Goal: Transaction & Acquisition: Purchase product/service

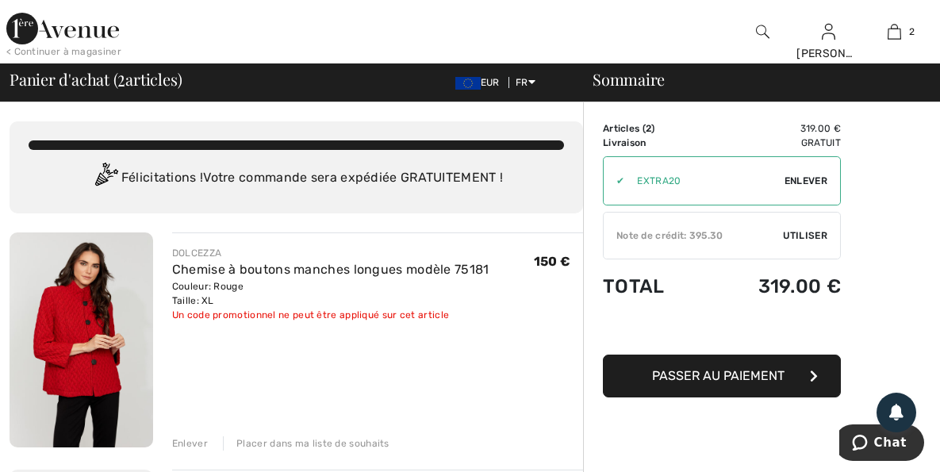
click at [699, 368] on span "Passer au paiement" at bounding box center [718, 375] width 132 height 15
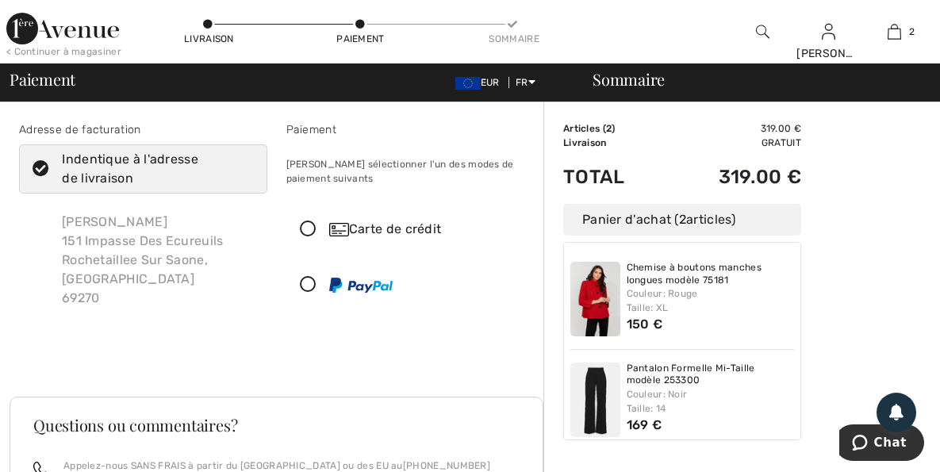
click at [873, 207] on div "Sommaire Description Articles ( 2 ) 319.00 € Code promo 0.00 € Livraison Gratui…" at bounding box center [741, 438] width 396 height 672
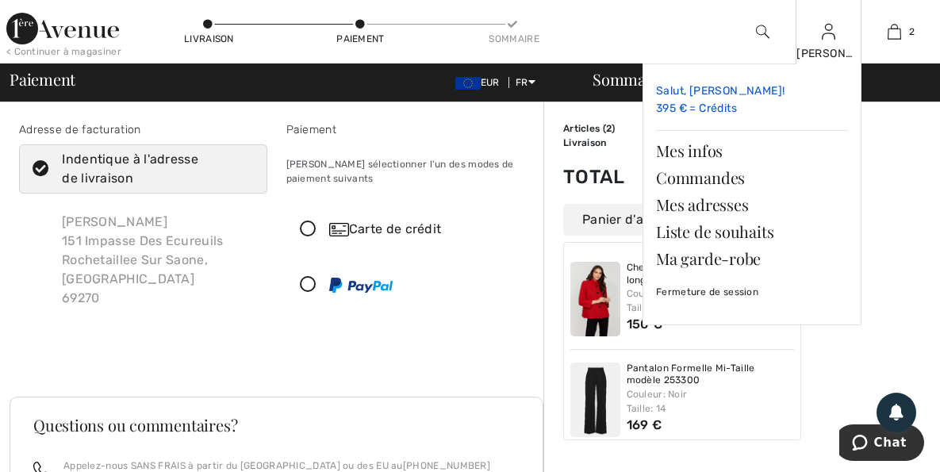
click at [691, 108] on link "Salut, Henriette! 395 € = Crédits" at bounding box center [752, 100] width 192 height 47
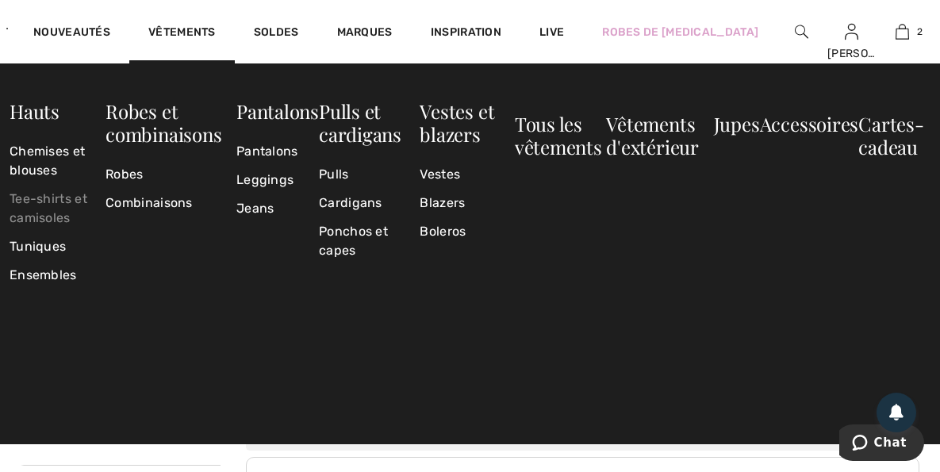
click at [105, 185] on link "Tee-shirts et camisoles" at bounding box center [58, 209] width 96 height 48
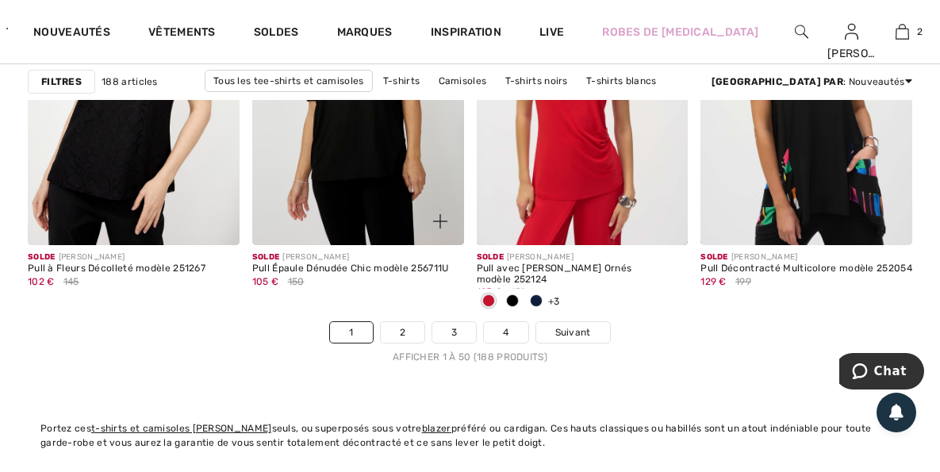
scroll to position [6264, 0]
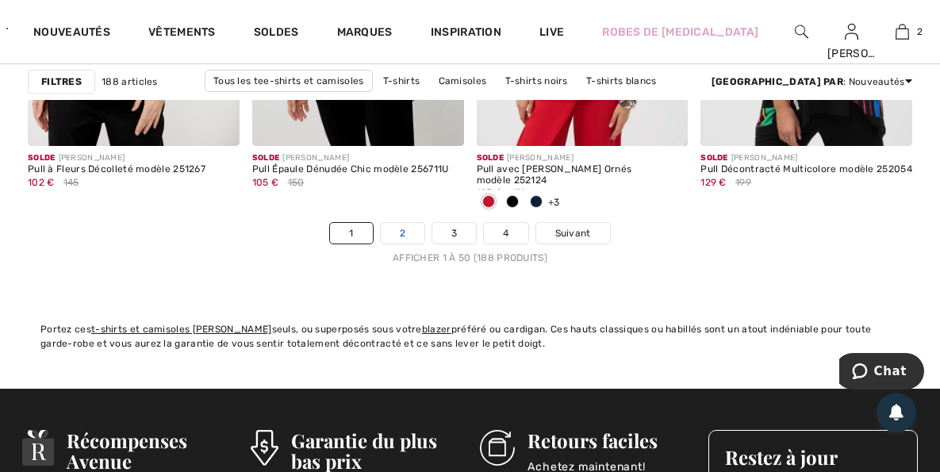
click at [403, 223] on link "2" at bounding box center [403, 233] width 44 height 21
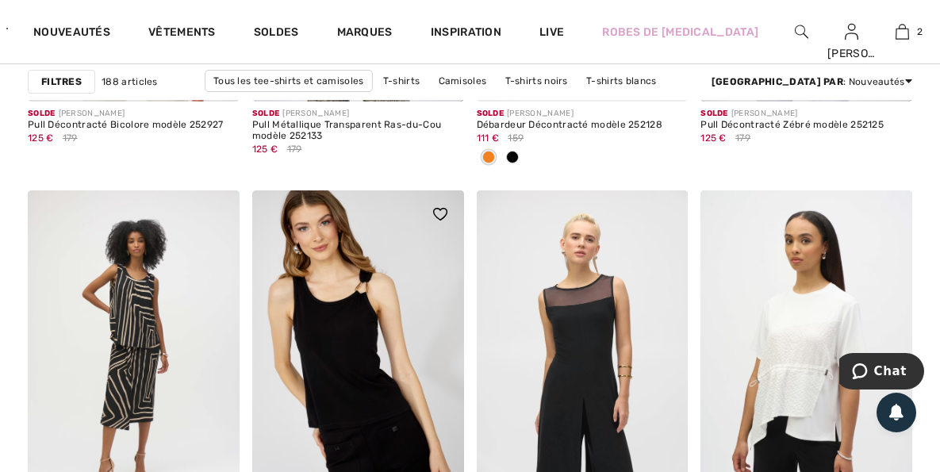
scroll to position [1427, 0]
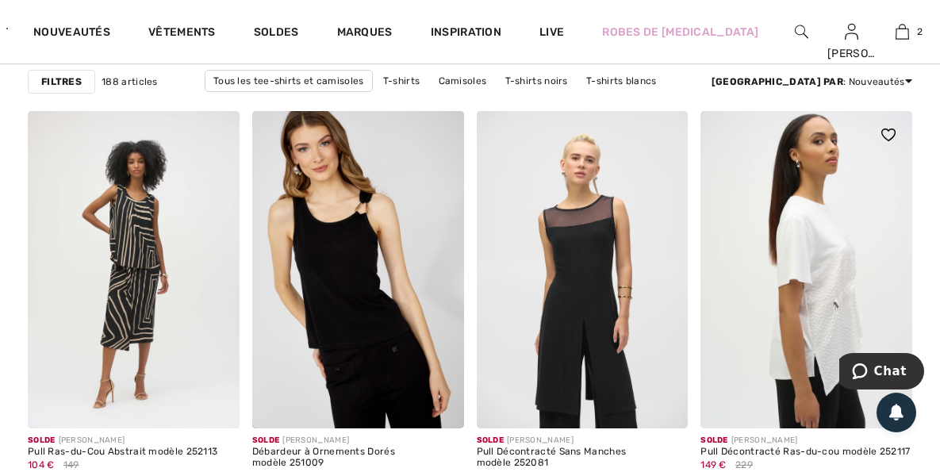
click at [814, 228] on img at bounding box center [806, 269] width 212 height 317
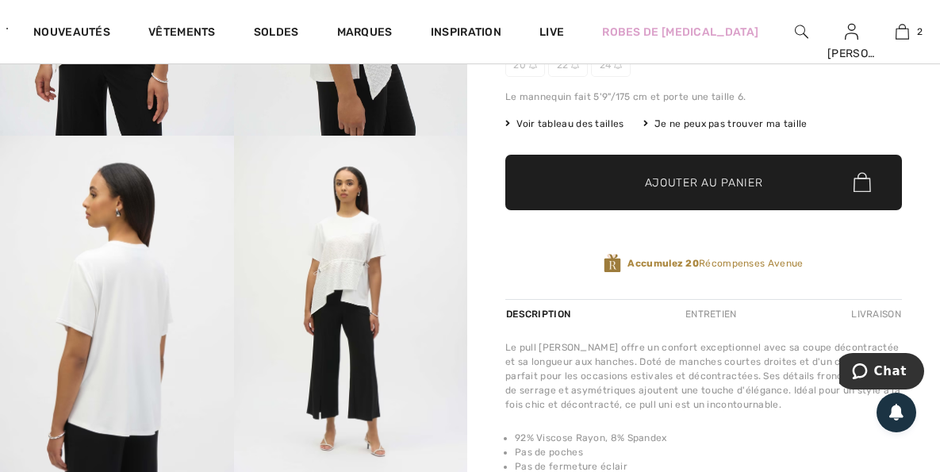
scroll to position [238, 0]
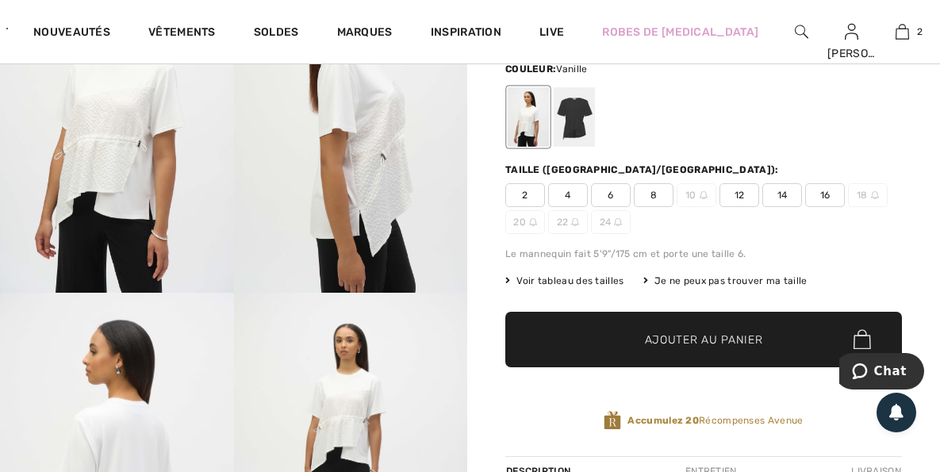
click at [781, 183] on span "14" at bounding box center [782, 195] width 40 height 24
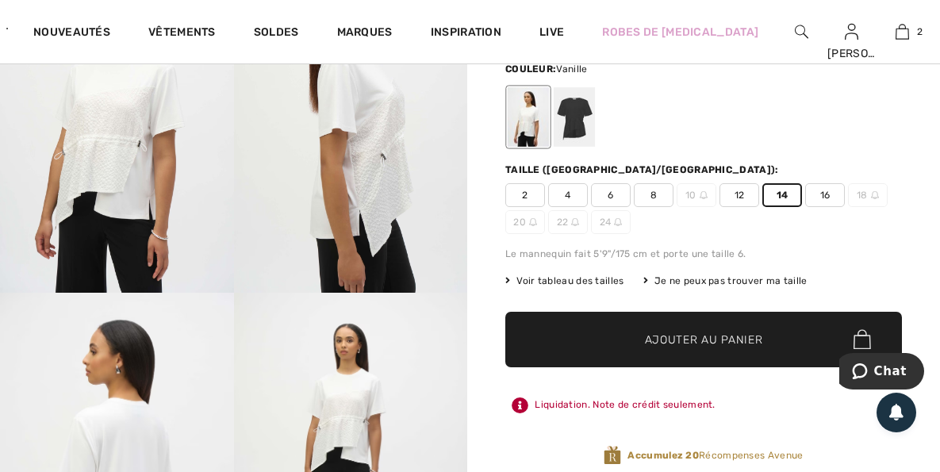
click at [683, 331] on span "Ajouter au panier" at bounding box center [704, 339] width 118 height 17
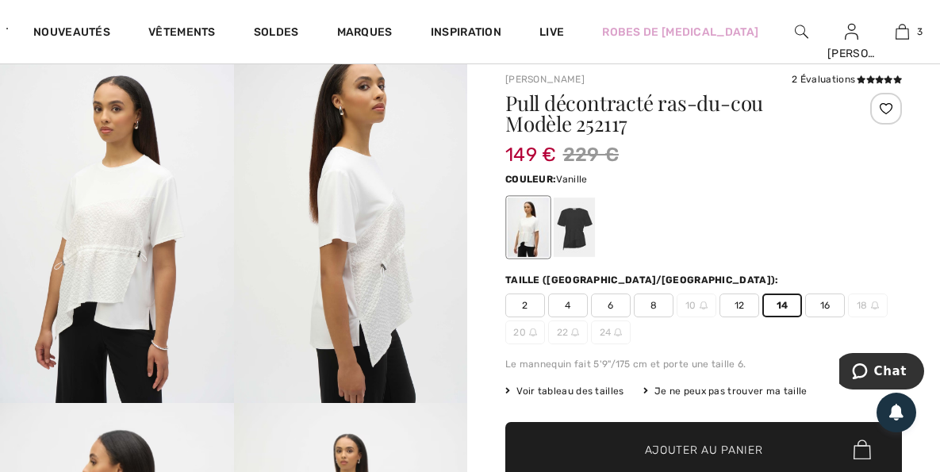
scroll to position [0, 0]
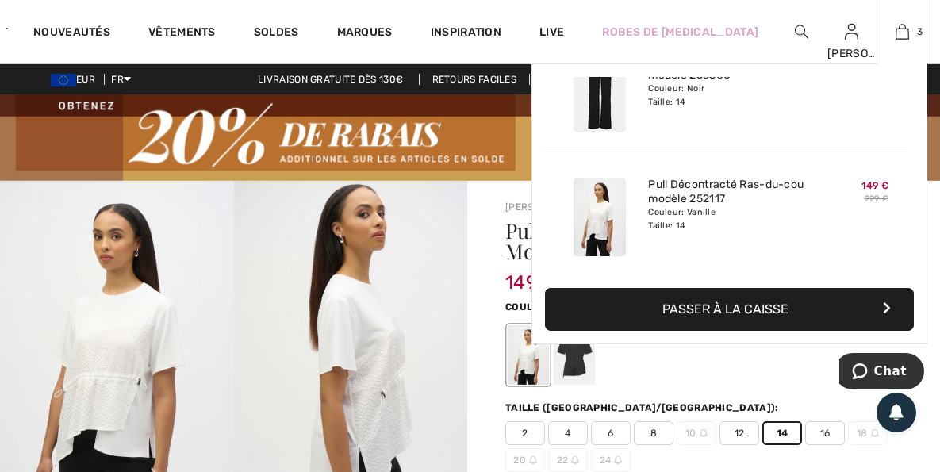
click at [708, 304] on button "Passer à la caisse" at bounding box center [729, 309] width 369 height 43
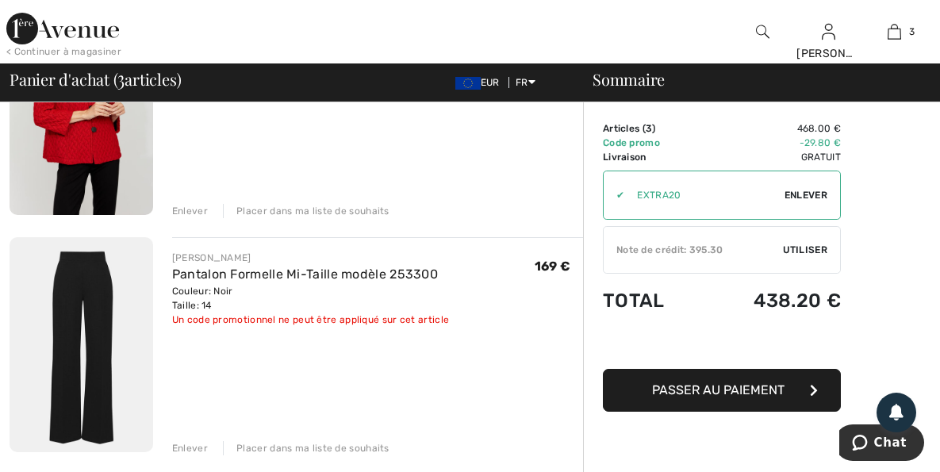
scroll to position [238, 0]
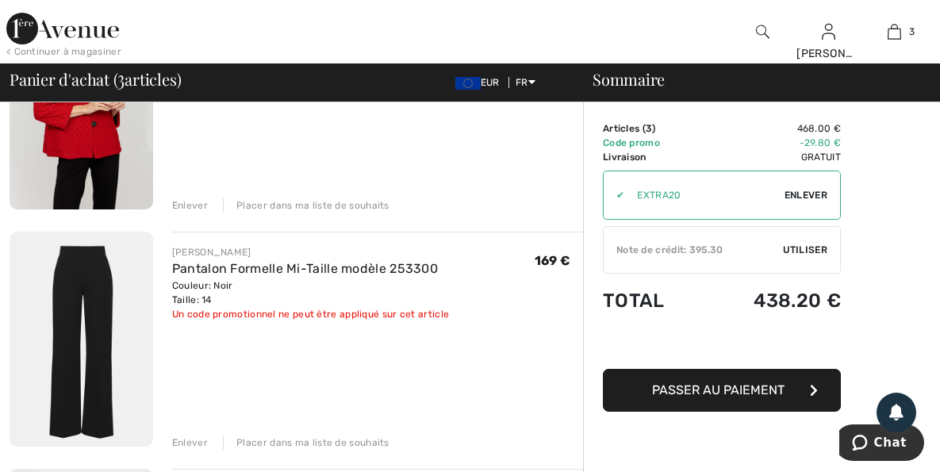
click at [710, 382] on span "Passer au paiement" at bounding box center [718, 389] width 132 height 15
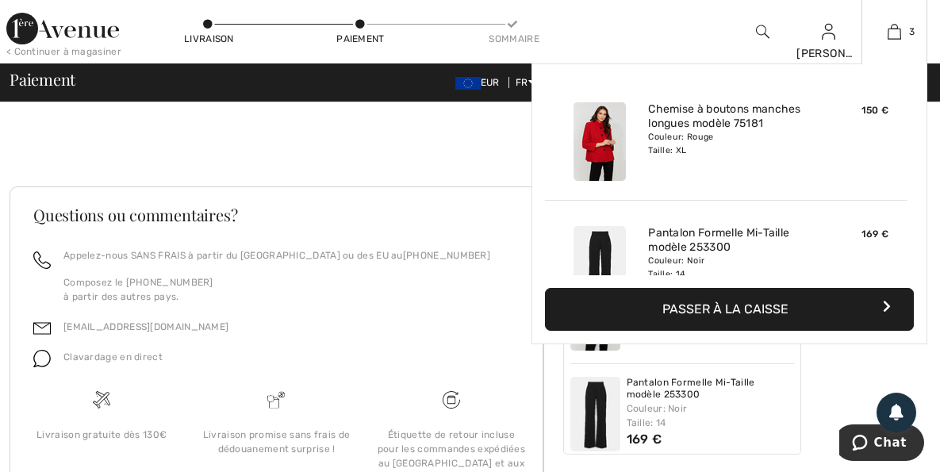
click at [714, 305] on button "Passer à la caisse" at bounding box center [729, 309] width 369 height 43
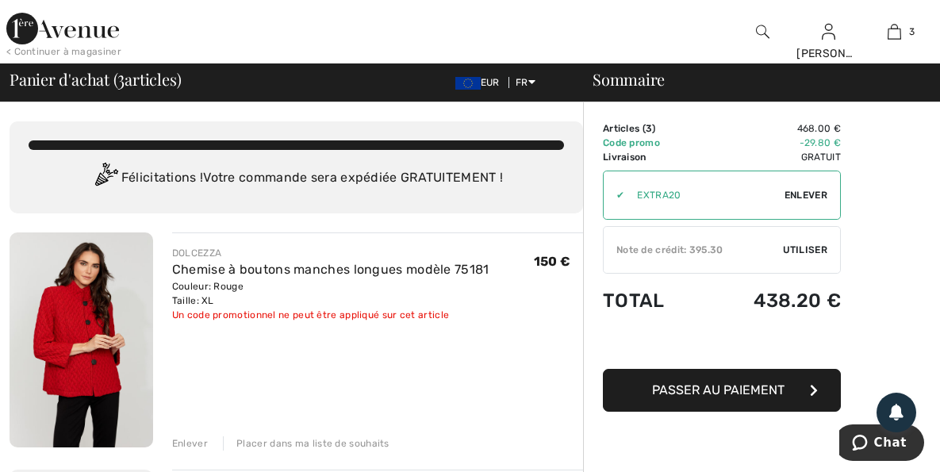
click at [702, 247] on div "Note de crédit: 395.30" at bounding box center [692, 250] width 179 height 14
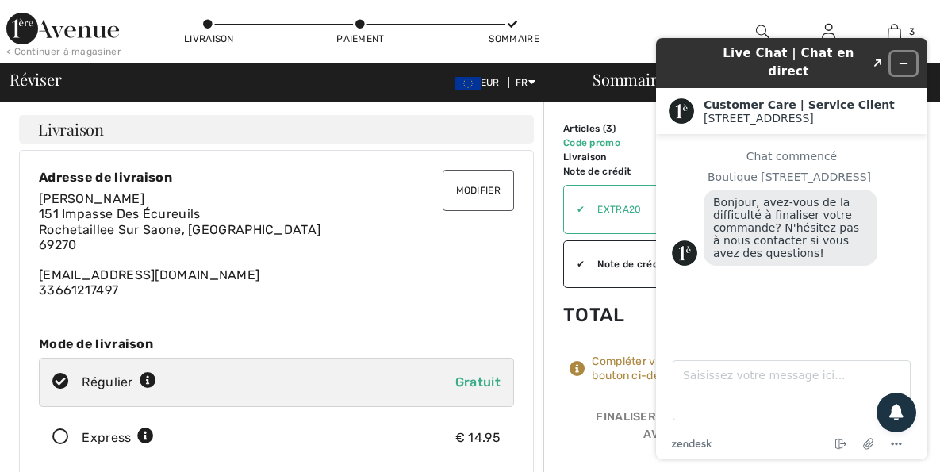
click at [904, 58] on icon "Réduire le widget" at bounding box center [903, 63] width 11 height 11
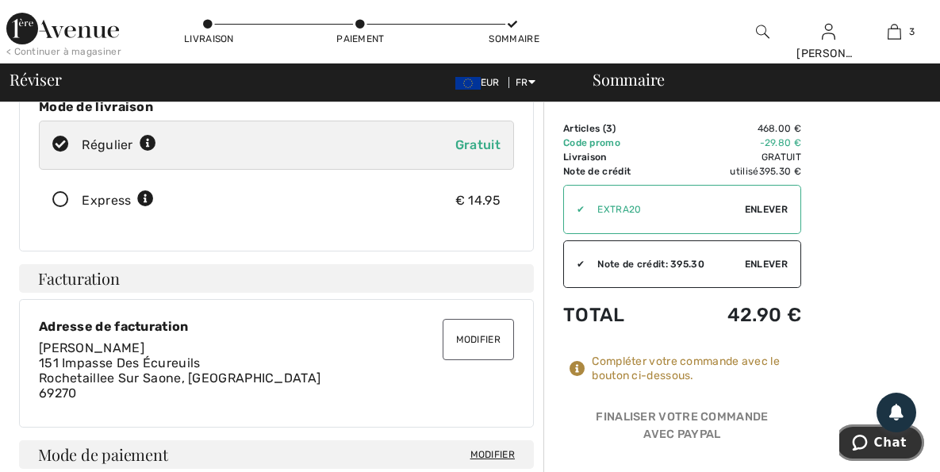
scroll to position [238, 0]
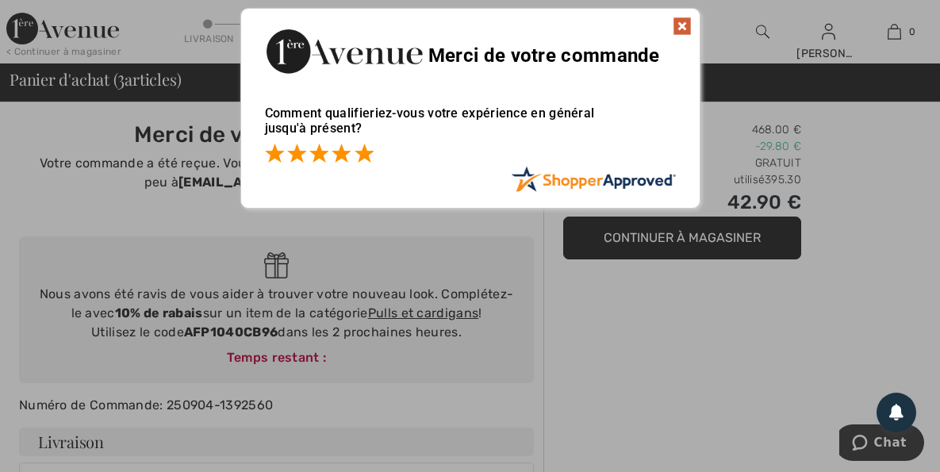
click at [363, 150] on span at bounding box center [363, 153] width 19 height 19
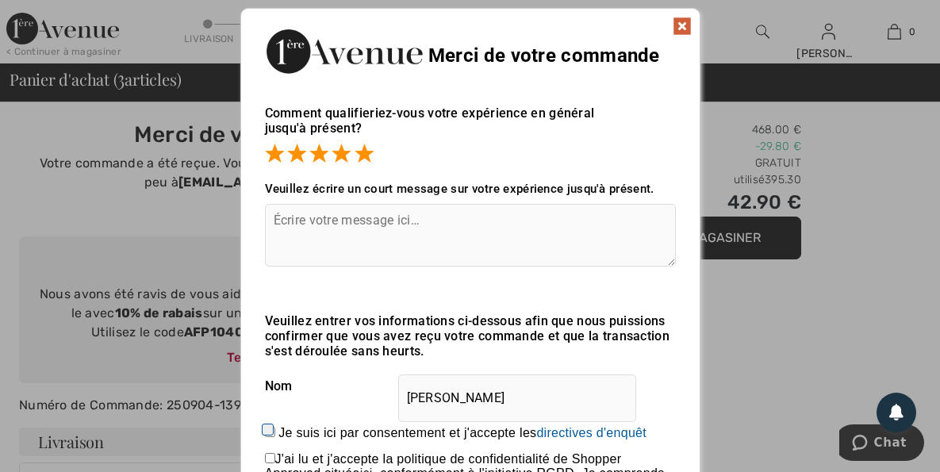
drag, startPoint x: 316, startPoint y: 217, endPoint x: 337, endPoint y: 217, distance: 20.6
click at [317, 216] on textarea at bounding box center [470, 235] width 411 height 63
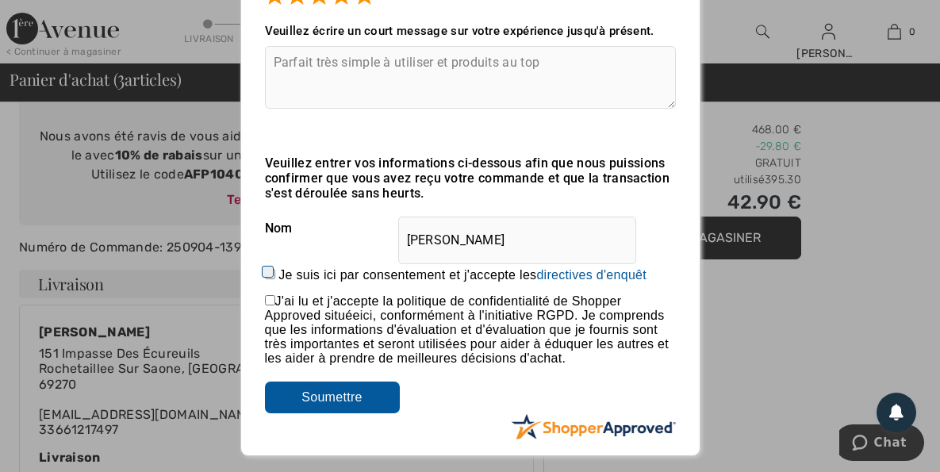
scroll to position [159, 0]
type textarea "Parfait très simple à utiliser et produits au top"
click at [270, 298] on input "checkbox" at bounding box center [270, 299] width 10 height 10
checkbox input "true"
click at [343, 398] on input "Soumettre" at bounding box center [332, 397] width 135 height 32
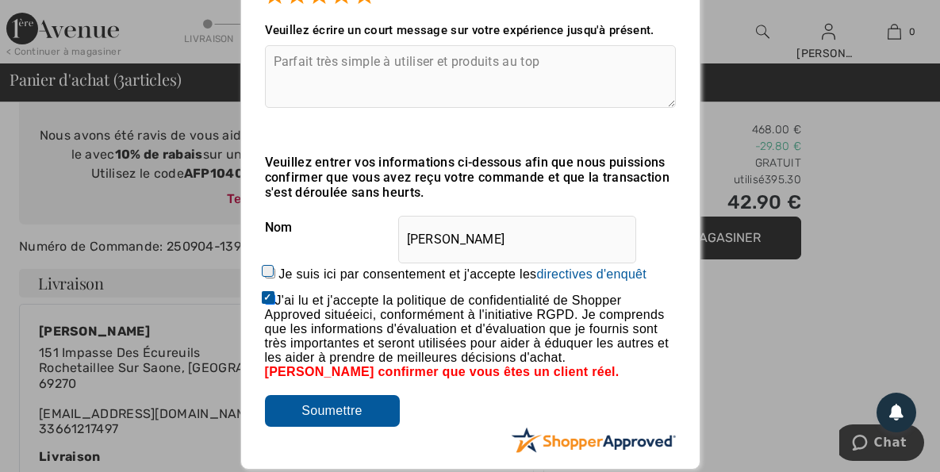
click at [268, 268] on input "Je suis ici par consentement et j'accepte les En soumettant une évaluation, vou…" at bounding box center [270, 273] width 10 height 10
checkbox input "true"
click at [323, 412] on input "Soumettre" at bounding box center [332, 411] width 135 height 32
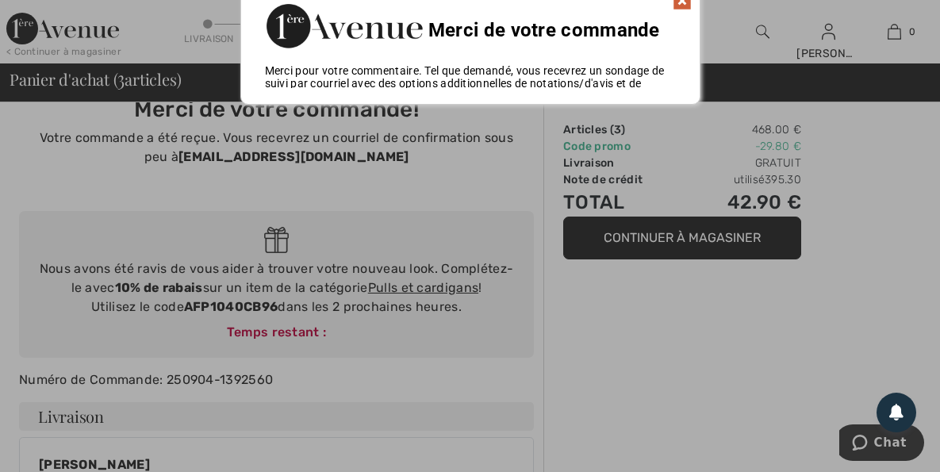
scroll to position [0, 0]
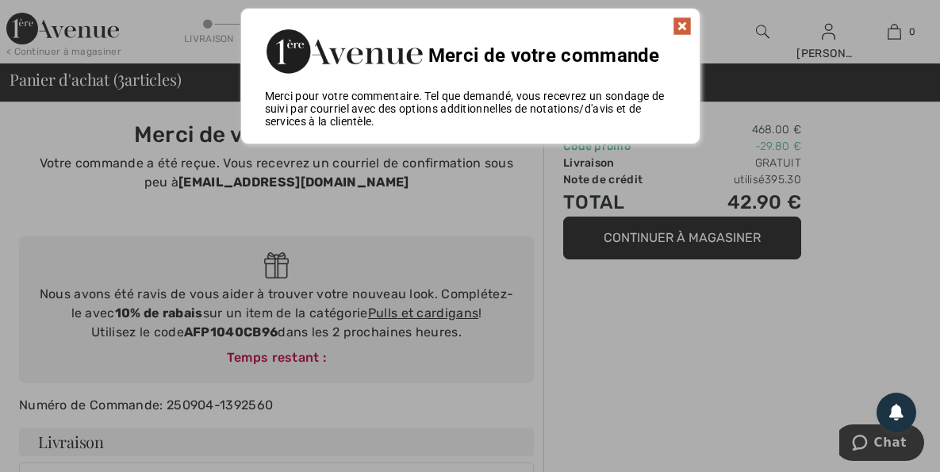
click at [684, 24] on img at bounding box center [681, 26] width 19 height 19
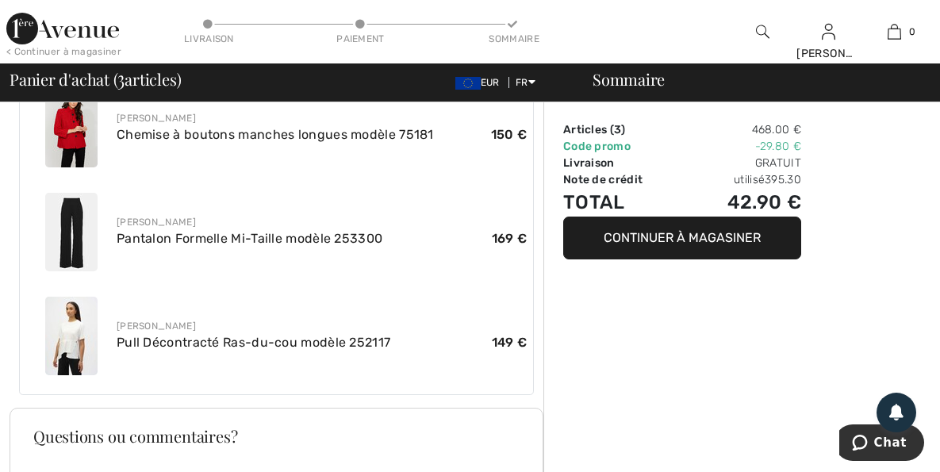
scroll to position [872, 0]
